Goal: Book appointment/travel/reservation

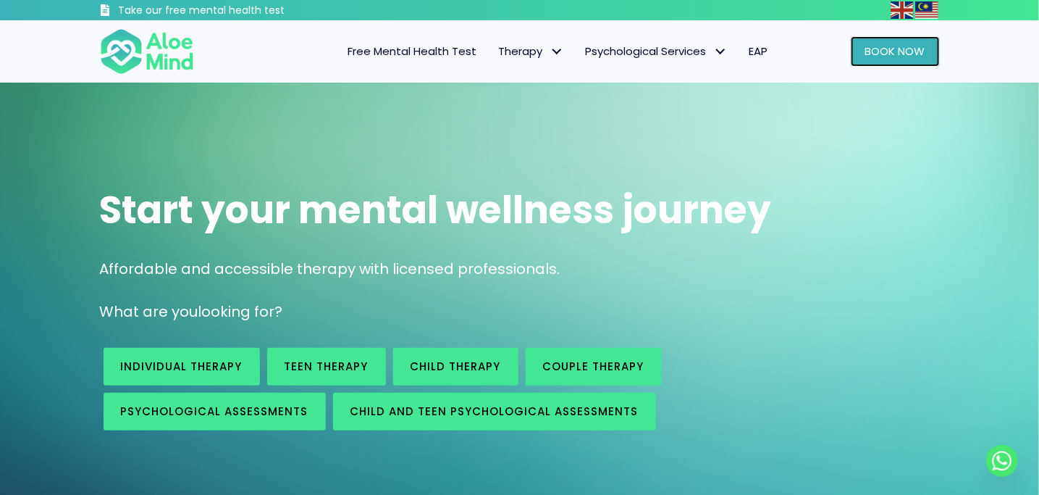
click at [908, 46] on span "Book Now" at bounding box center [895, 50] width 60 height 15
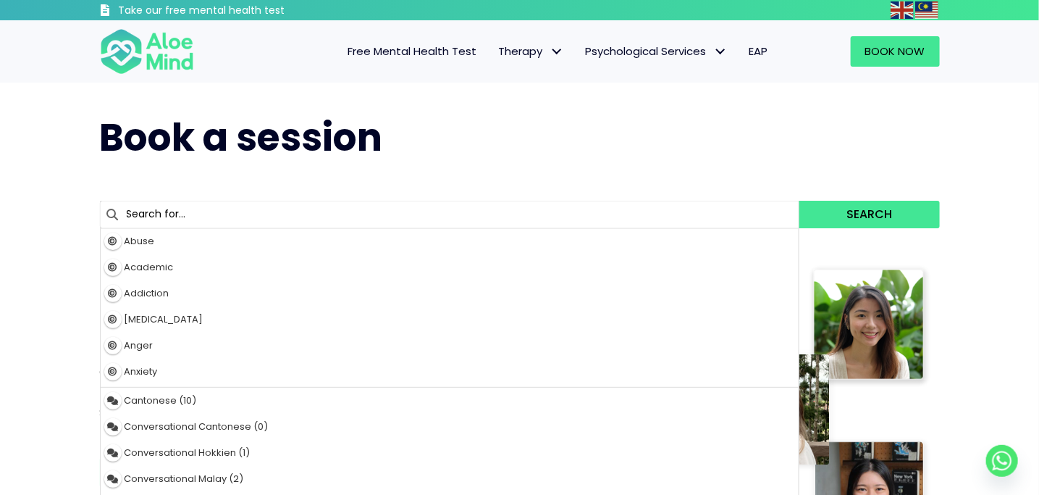
click at [268, 206] on input "text" at bounding box center [450, 215] width 700 height 28
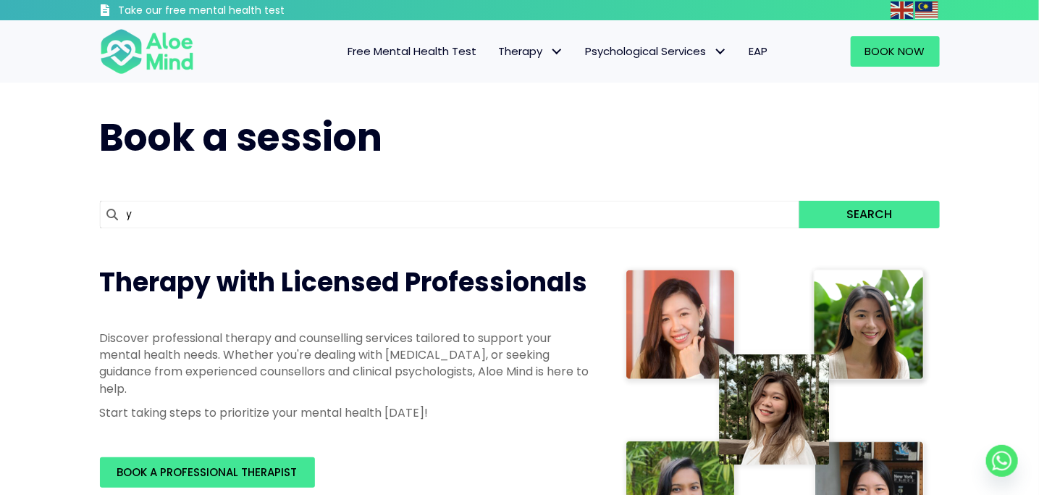
type input "yv"
type input "yvonne"
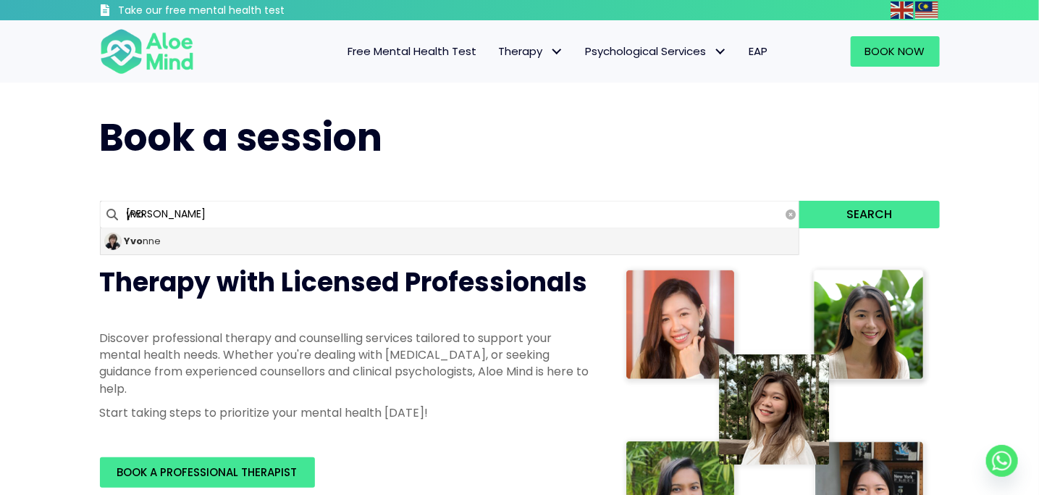
click at [162, 240] on div "Yvo nne" at bounding box center [450, 241] width 699 height 26
type input "[PERSON_NAME]"
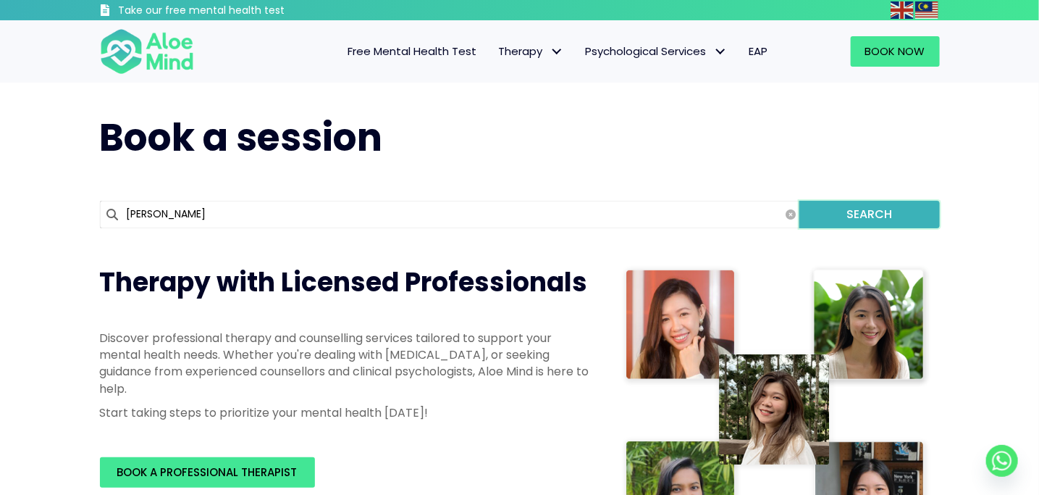
click at [861, 219] on button "Search" at bounding box center [870, 215] width 140 height 28
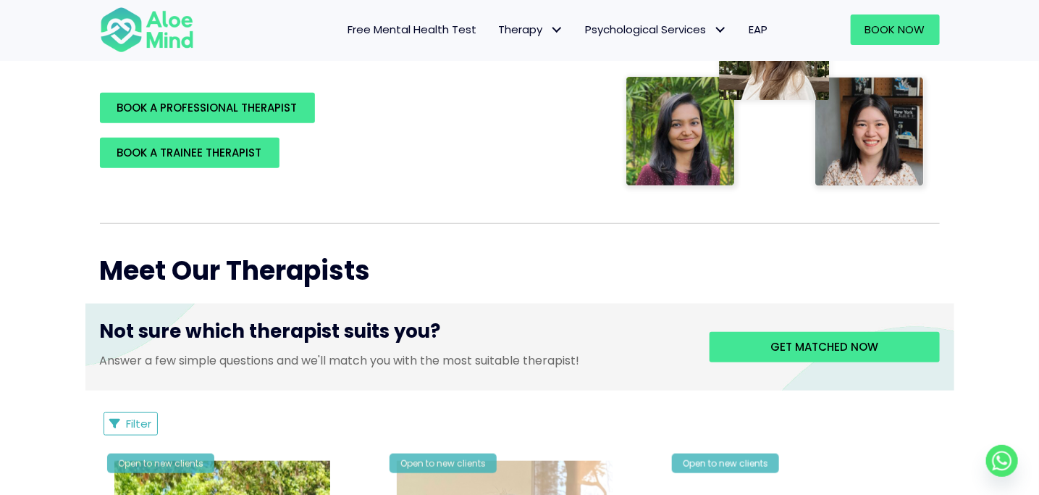
scroll to position [586, 0]
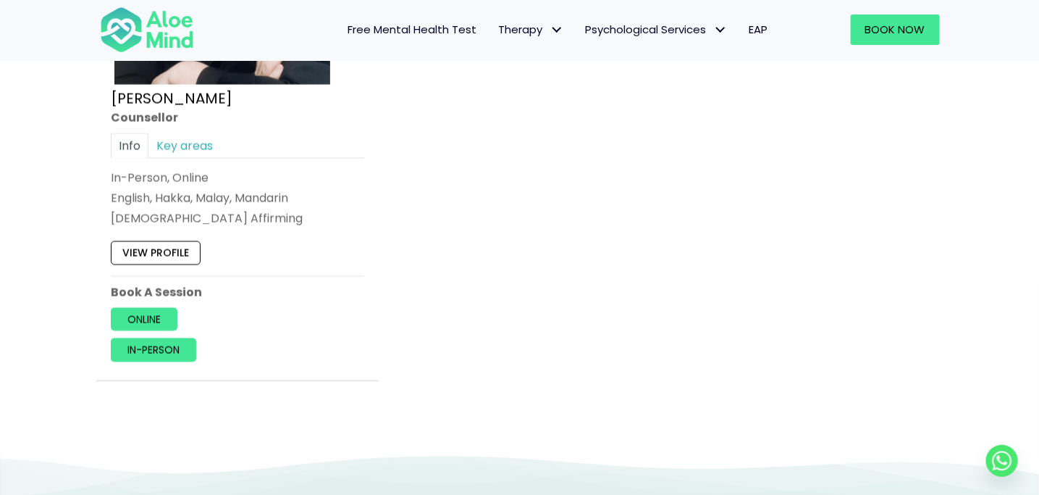
scroll to position [1014, 0]
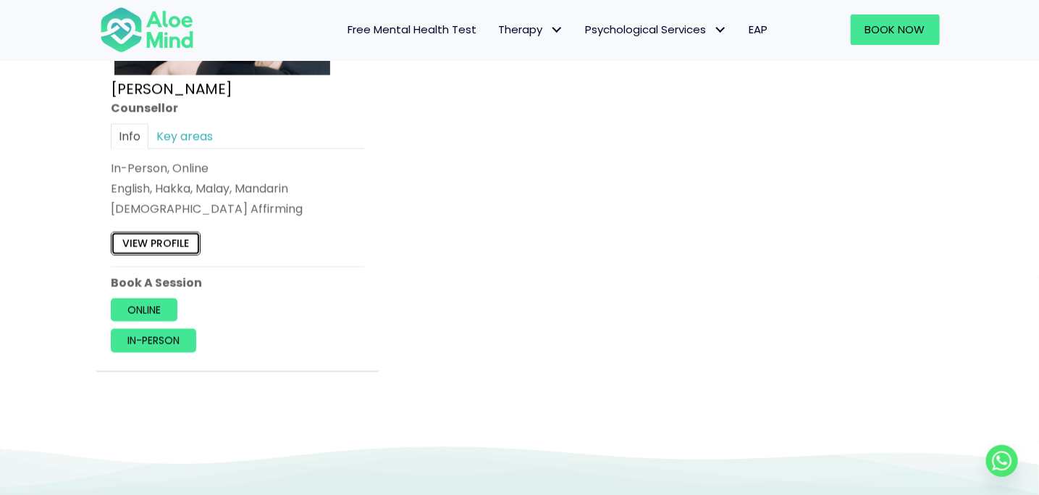
click at [145, 241] on link "View profile" at bounding box center [156, 243] width 90 height 23
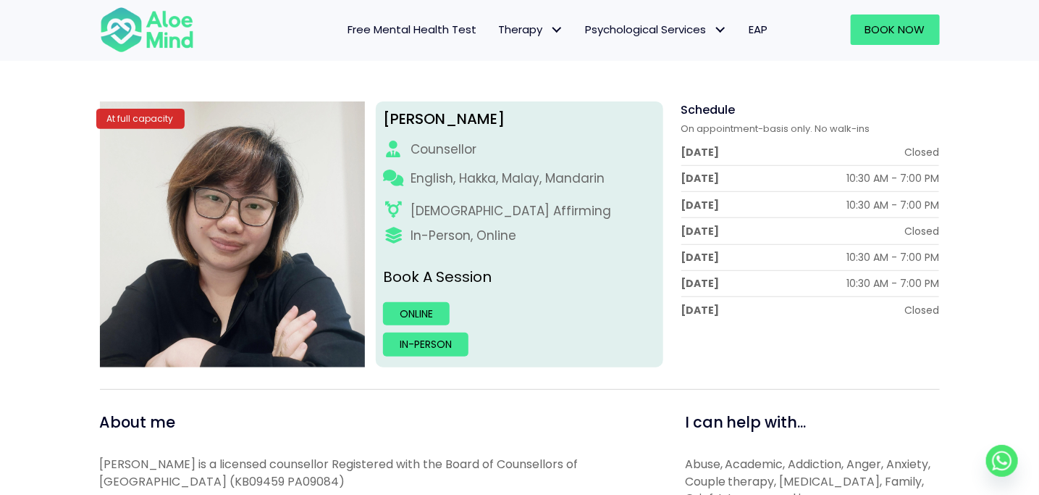
scroll to position [145, 0]
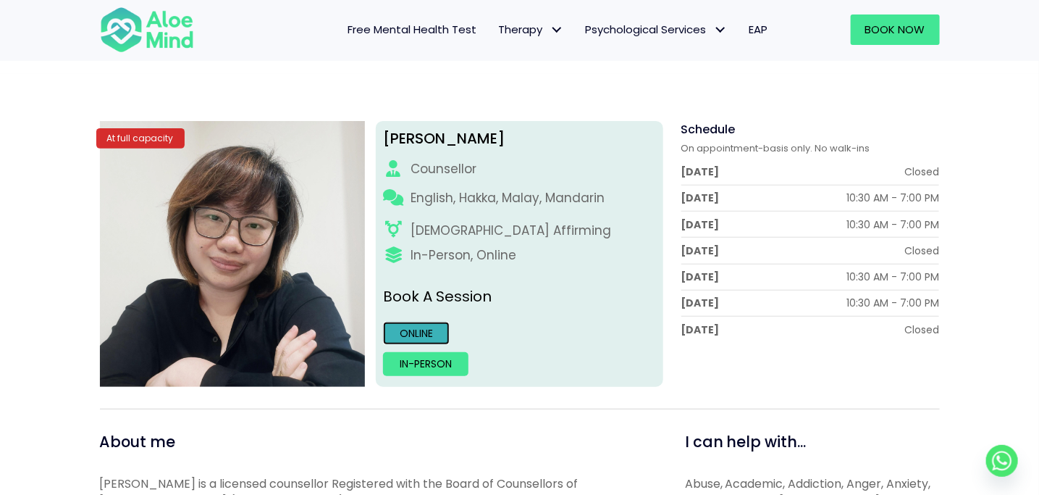
click at [427, 343] on link "Online" at bounding box center [416, 333] width 67 height 23
click at [404, 335] on link "Online" at bounding box center [416, 333] width 67 height 23
